Goal: Navigation & Orientation: Understand site structure

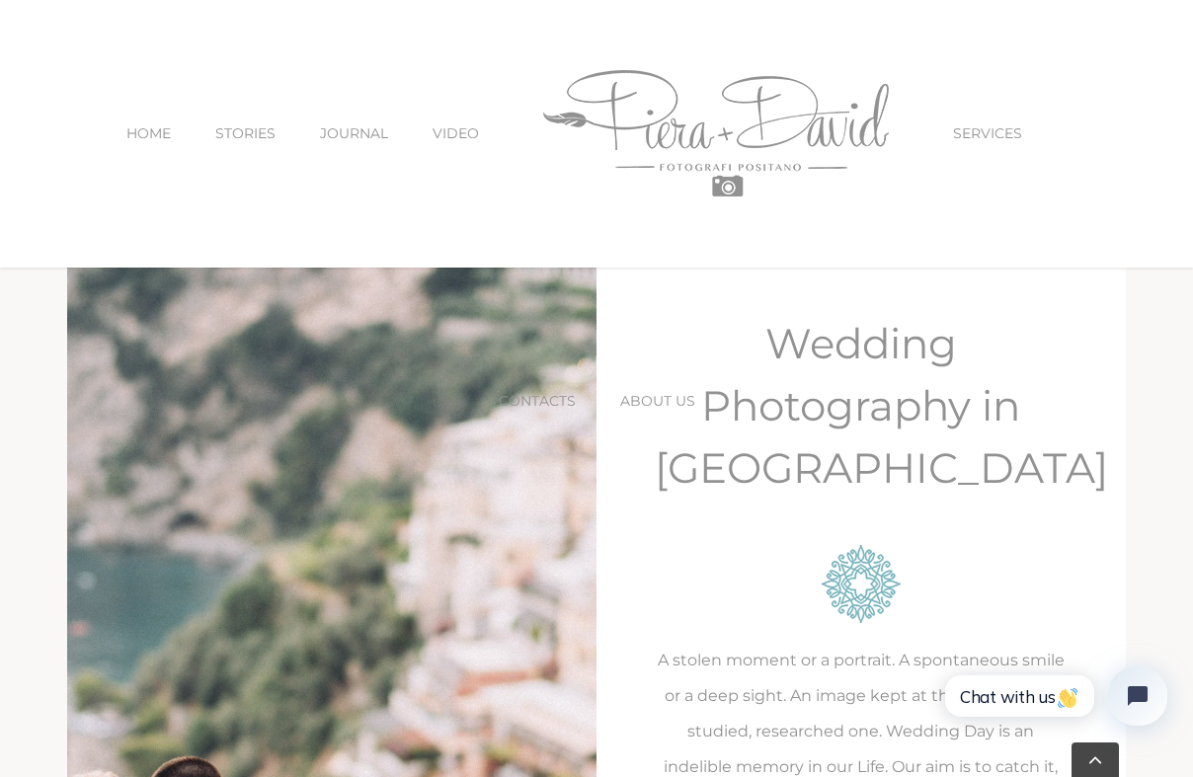
scroll to position [2375, 0]
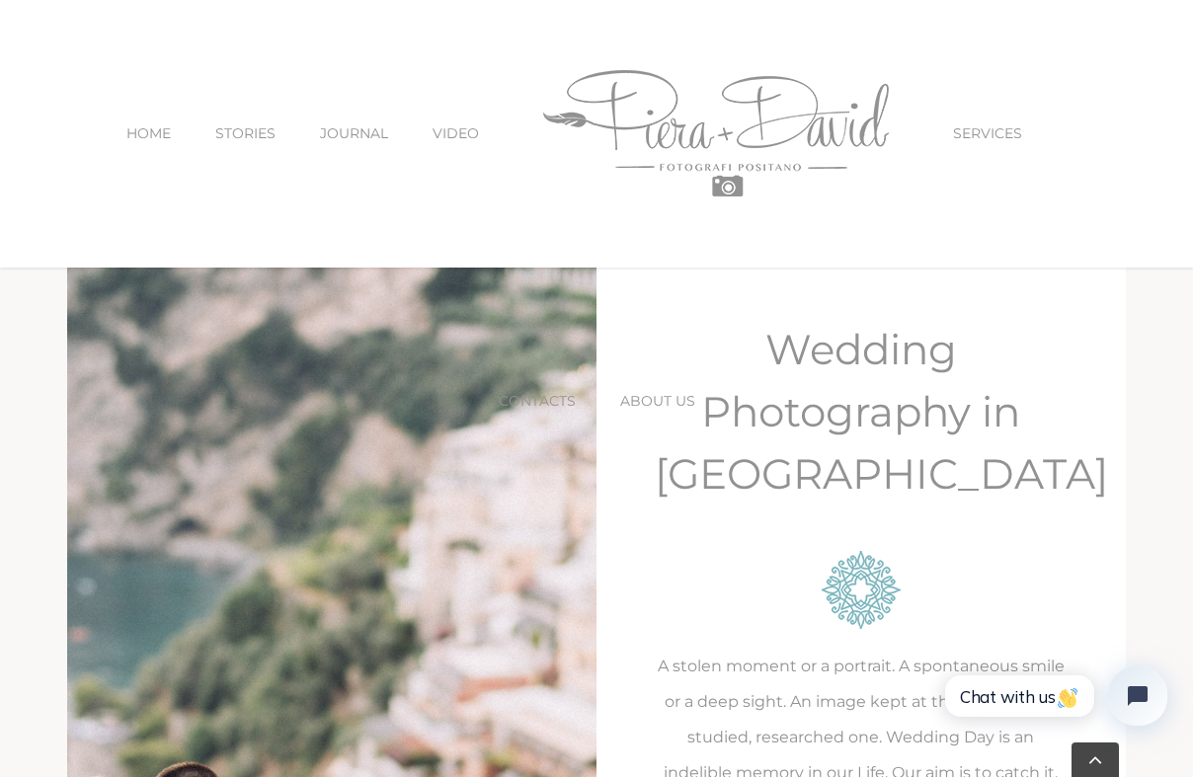
click at [660, 394] on span "ABOUT US" at bounding box center [657, 401] width 75 height 14
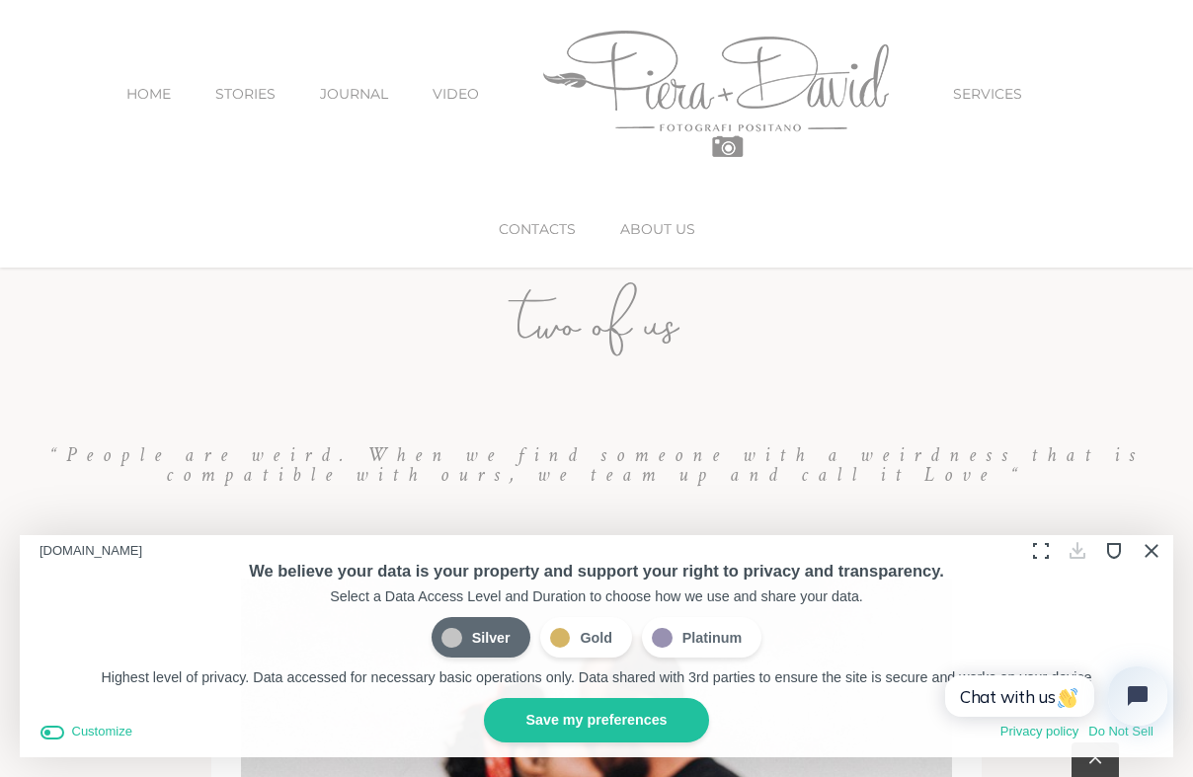
click at [1145, 544] on button "Close Cookie Compliance" at bounding box center [1150, 550] width 31 height 31
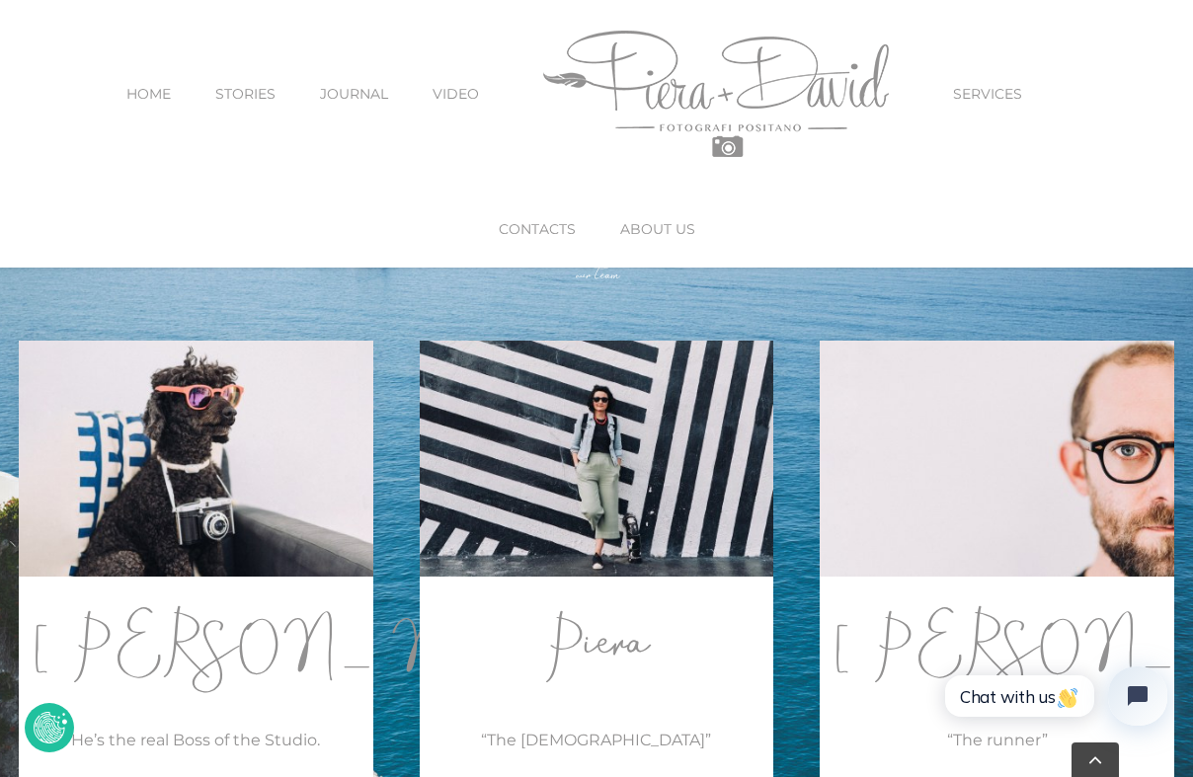
scroll to position [1857, 0]
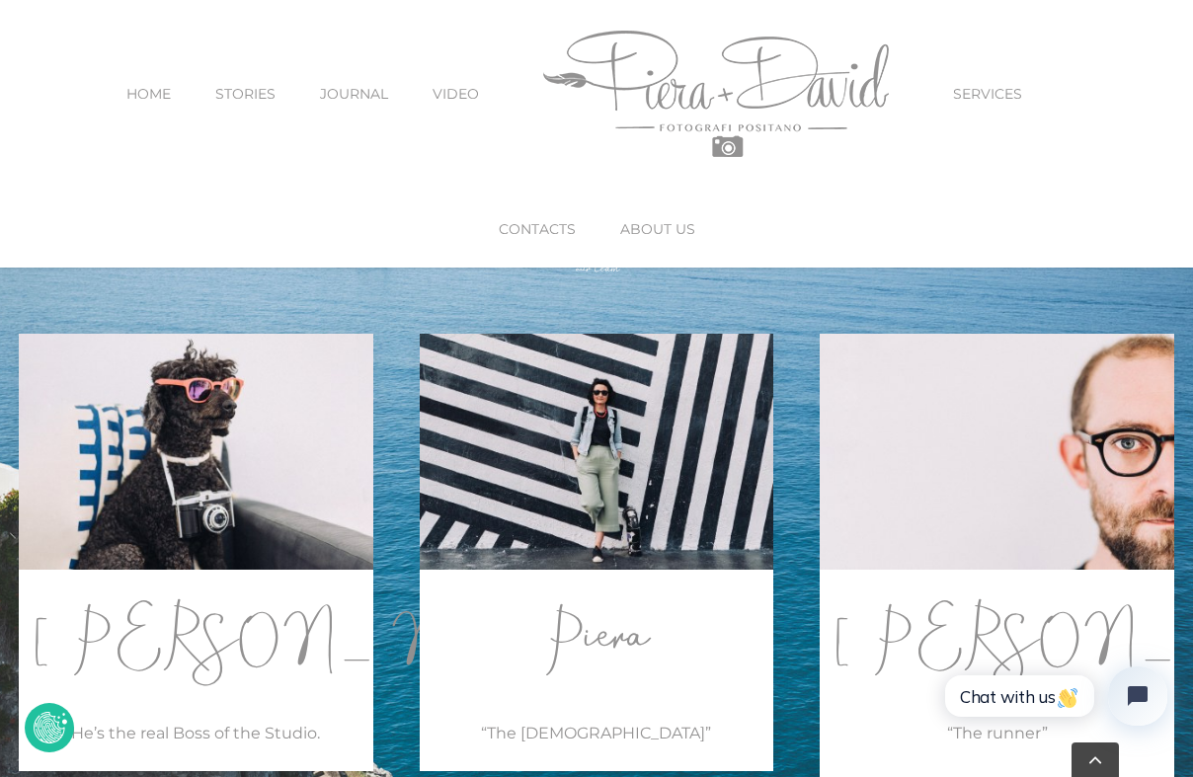
click at [240, 80] on link "STORIES" at bounding box center [245, 93] width 60 height 83
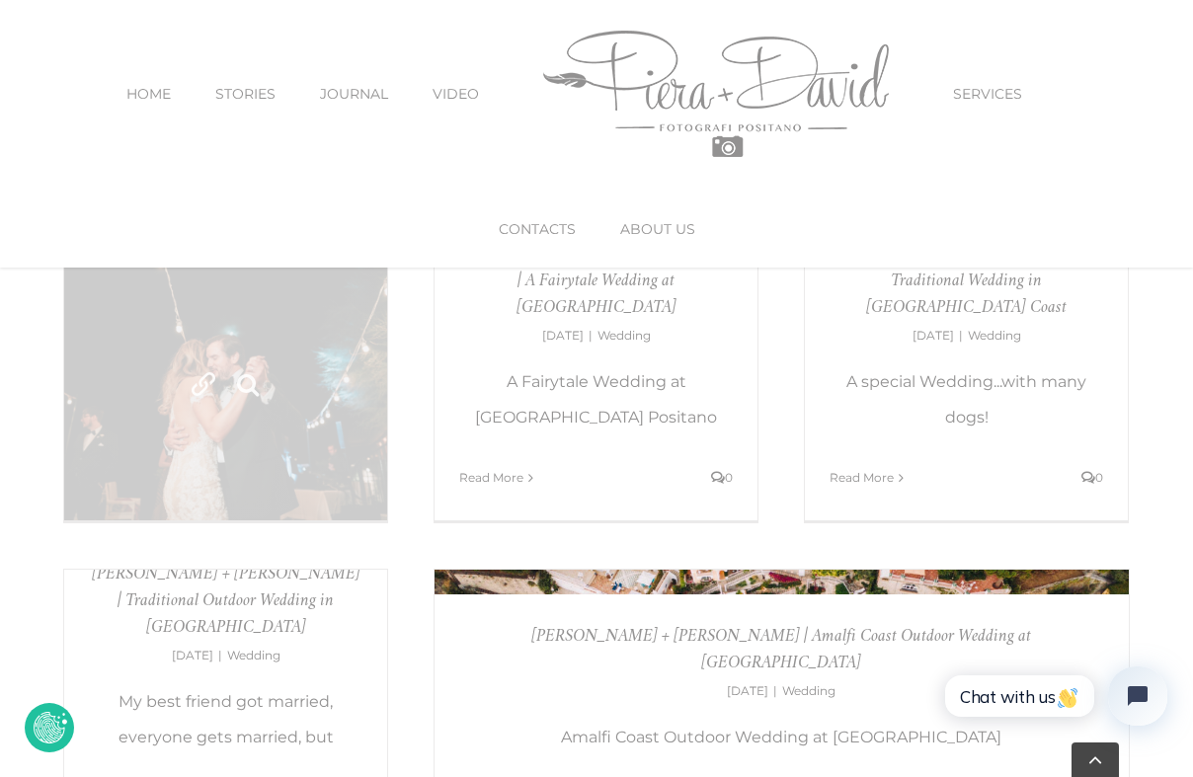
scroll to position [823, 0]
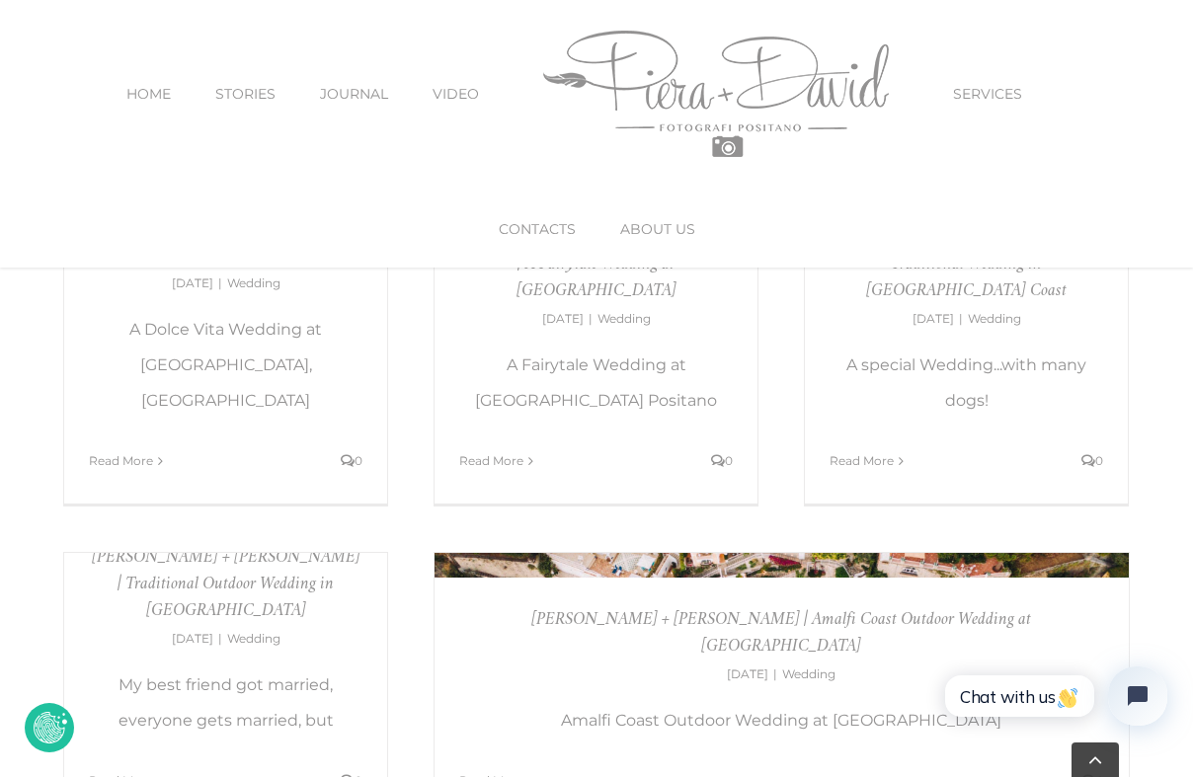
click at [983, 81] on link "SERVICES" at bounding box center [987, 93] width 69 height 83
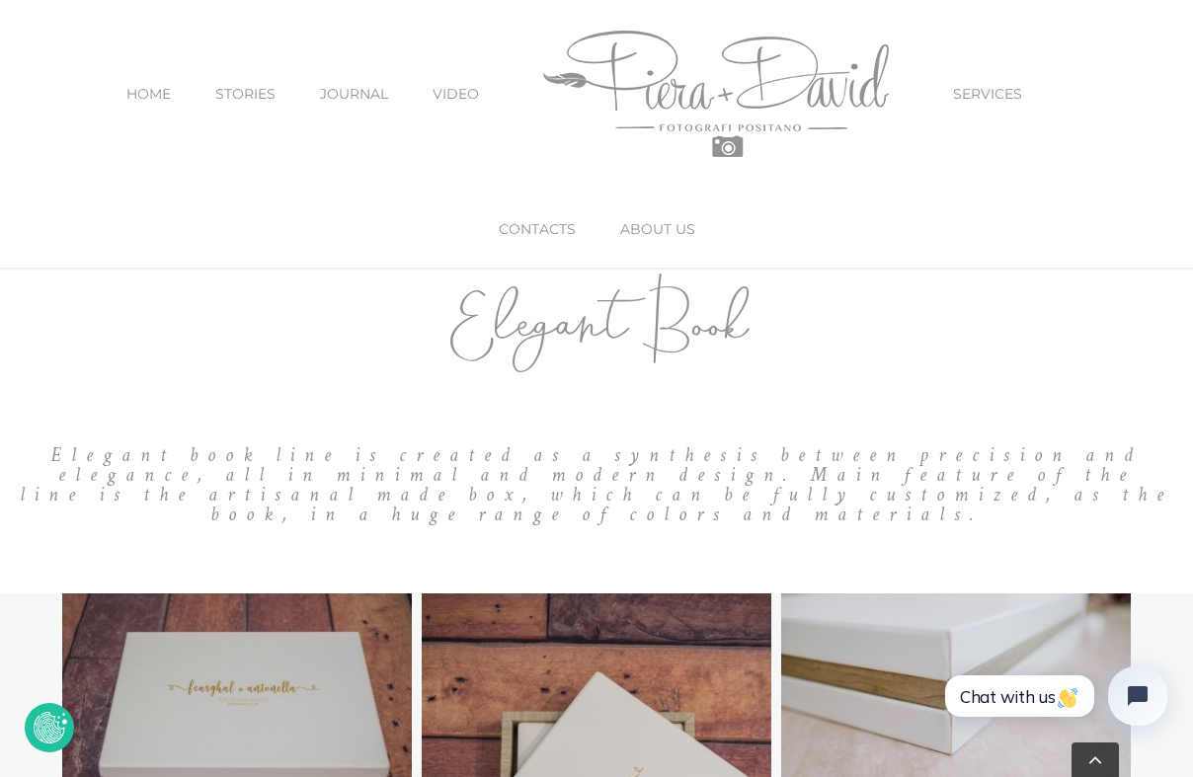
scroll to position [3356, 0]
